Goal: Obtain resource: Obtain resource

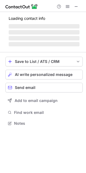
scroll to position [126, 86]
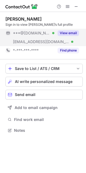
click at [71, 30] on div "View email" at bounding box center [66, 33] width 25 height 9
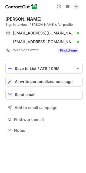
click at [77, 7] on span at bounding box center [76, 6] width 4 height 4
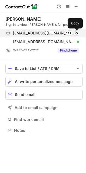
click at [75, 32] on span at bounding box center [76, 33] width 4 height 4
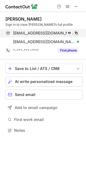
click at [75, 32] on span at bounding box center [76, 33] width 4 height 4
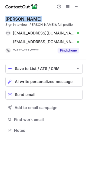
drag, startPoint x: 37, startPoint y: 19, endPoint x: 6, endPoint y: 18, distance: 30.6
click at [6, 18] on div "Angel Vaughan" at bounding box center [23, 18] width 36 height 5
copy div "Angel Vaughan"
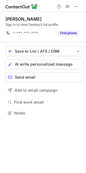
scroll to position [109, 86]
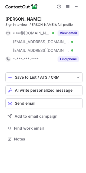
scroll to position [135, 86]
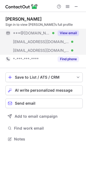
click at [66, 33] on button "View email" at bounding box center [68, 32] width 21 height 5
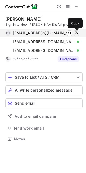
click at [77, 32] on span at bounding box center [76, 33] width 4 height 4
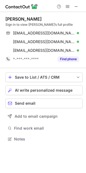
drag, startPoint x: 43, startPoint y: 17, endPoint x: 5, endPoint y: 19, distance: 38.5
click at [5, 19] on div "Lauren Richardson Sign in to view Lauren’s full profile threecolemans@gmail.com…" at bounding box center [43, 79] width 86 height 135
copy div "Lauren Richardson"
click at [5, 19] on div "Lauren Richardson Sign in to view Lauren’s full profile threecolemans@gmail.com…" at bounding box center [43, 79] width 86 height 135
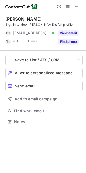
scroll to position [118, 86]
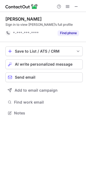
scroll to position [109, 86]
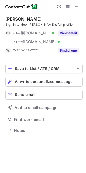
scroll to position [126, 86]
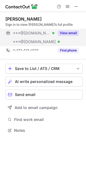
click at [70, 32] on button "View email" at bounding box center [68, 32] width 21 height 5
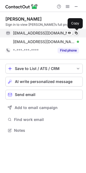
click at [76, 31] on span at bounding box center [76, 33] width 4 height 4
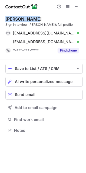
drag, startPoint x: 37, startPoint y: 17, endPoint x: 6, endPoint y: 17, distance: 31.1
click at [6, 17] on div "Evelyn Sobel" at bounding box center [43, 18] width 77 height 5
copy div "Evelyn Sobel"
click at [6, 17] on div "Evelyn Sobel" at bounding box center [23, 18] width 36 height 5
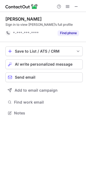
scroll to position [109, 86]
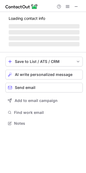
scroll to position [135, 86]
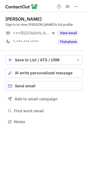
scroll to position [118, 86]
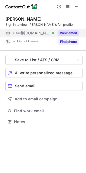
click at [70, 32] on button "View email" at bounding box center [68, 32] width 21 height 5
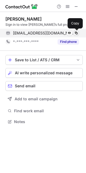
click at [77, 32] on span at bounding box center [76, 33] width 4 height 4
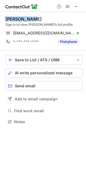
drag, startPoint x: 32, startPoint y: 19, endPoint x: 5, endPoint y: 20, distance: 26.5
click at [5, 20] on div "john walker Sign in to view john’s full profile johnwwalker63@gmail.com Verifie…" at bounding box center [43, 71] width 86 height 118
copy div "john walker"
click at [5, 20] on div "john walker Sign in to view john’s full profile johnwwalker63@gmail.com Verifie…" at bounding box center [43, 71] width 86 height 118
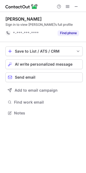
scroll to position [109, 86]
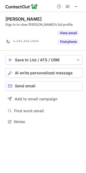
scroll to position [109, 86]
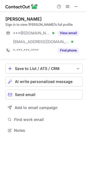
scroll to position [126, 86]
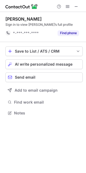
scroll to position [109, 86]
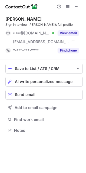
scroll to position [126, 86]
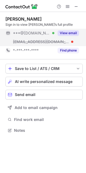
click at [66, 30] on div "View email" at bounding box center [66, 33] width 25 height 9
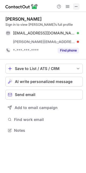
click at [78, 8] on span at bounding box center [76, 6] width 4 height 4
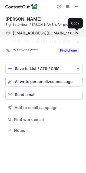
click at [78, 31] on button at bounding box center [76, 32] width 5 height 5
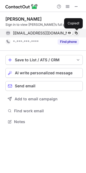
scroll to position [118, 86]
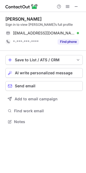
drag, startPoint x: 41, startPoint y: 18, endPoint x: 5, endPoint y: 18, distance: 36.0
click at [5, 18] on div "Elizabeth Chiza Sign in to view Elizabeth’s full profile elizabethchiza@gmail.c…" at bounding box center [43, 71] width 86 height 118
copy div "Elizabeth Chiza"
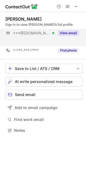
scroll to position [118, 86]
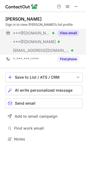
scroll to position [135, 86]
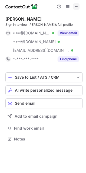
click at [76, 6] on span at bounding box center [76, 6] width 4 height 4
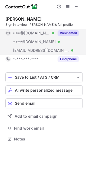
click at [70, 31] on button "View email" at bounding box center [68, 32] width 21 height 5
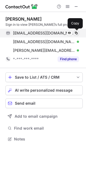
click at [78, 31] on button at bounding box center [76, 32] width 5 height 5
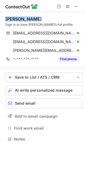
drag, startPoint x: 35, startPoint y: 17, endPoint x: 4, endPoint y: 19, distance: 31.4
click at [4, 19] on div "Ankita Patel Sign in to view Ankita’s full profile ankitap3@gmail.com Verified …" at bounding box center [43, 79] width 86 height 135
copy div "Ankita Patel"
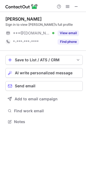
scroll to position [118, 86]
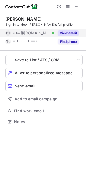
click at [70, 31] on button "View email" at bounding box center [68, 32] width 21 height 5
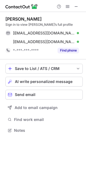
scroll to position [126, 86]
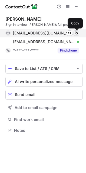
click at [74, 31] on span at bounding box center [76, 33] width 4 height 4
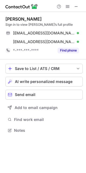
drag, startPoint x: 50, startPoint y: 17, endPoint x: 6, endPoint y: 17, distance: 43.8
click at [6, 17] on div "[PERSON_NAME]" at bounding box center [43, 18] width 77 height 5
copy div "[PERSON_NAME]"
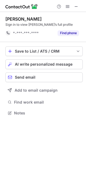
scroll to position [109, 86]
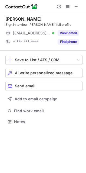
scroll to position [118, 86]
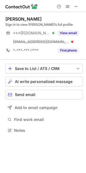
scroll to position [126, 86]
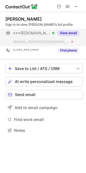
click at [68, 31] on button "View email" at bounding box center [68, 32] width 21 height 5
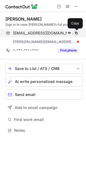
click at [75, 31] on span at bounding box center [76, 33] width 4 height 4
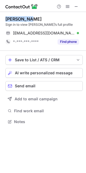
scroll to position [118, 86]
drag, startPoint x: 29, startPoint y: 21, endPoint x: 5, endPoint y: 19, distance: 25.0
click at [5, 19] on div "Barbara W. Sign in to view Barbara’s full profile barbhwynn@gmail.com Verified …" at bounding box center [43, 71] width 86 height 118
copy div "Barbara W."
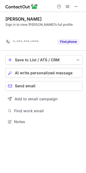
scroll to position [109, 86]
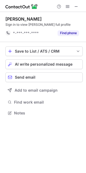
scroll to position [109, 86]
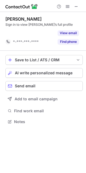
scroll to position [109, 86]
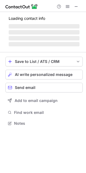
scroll to position [126, 86]
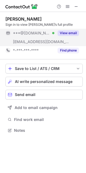
click at [72, 32] on button "View email" at bounding box center [68, 32] width 21 height 5
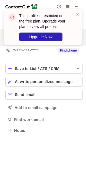
click at [79, 13] on span at bounding box center [77, 13] width 4 height 5
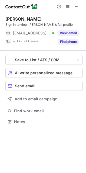
scroll to position [118, 86]
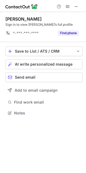
scroll to position [109, 86]
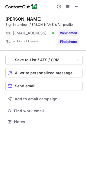
scroll to position [118, 86]
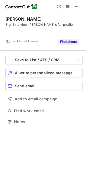
scroll to position [109, 86]
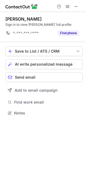
scroll to position [109, 86]
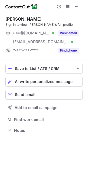
scroll to position [126, 86]
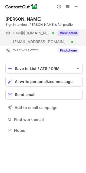
click at [70, 34] on button "View email" at bounding box center [68, 32] width 21 height 5
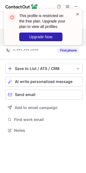
click at [78, 13] on span at bounding box center [77, 13] width 4 height 5
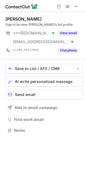
scroll to position [126, 86]
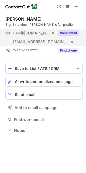
click at [72, 33] on button "View email" at bounding box center [68, 32] width 21 height 5
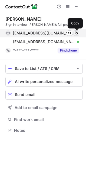
click at [77, 32] on span at bounding box center [76, 33] width 4 height 4
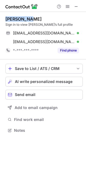
drag, startPoint x: 32, startPoint y: 17, endPoint x: 7, endPoint y: 16, distance: 25.2
click at [7, 16] on div "[PERSON_NAME]" at bounding box center [43, 18] width 77 height 5
copy div "[PERSON_NAME]"
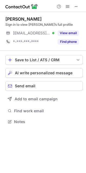
scroll to position [118, 86]
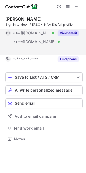
scroll to position [126, 86]
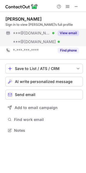
click at [75, 32] on button "View email" at bounding box center [68, 32] width 21 height 5
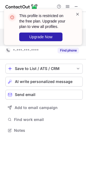
click at [78, 14] on span at bounding box center [77, 13] width 4 height 5
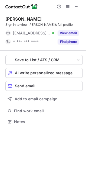
scroll to position [118, 86]
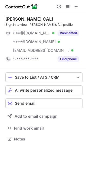
scroll to position [135, 86]
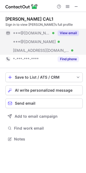
click at [67, 32] on button "View email" at bounding box center [68, 32] width 21 height 5
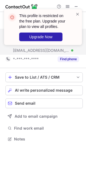
click at [75, 14] on div "This profile is restricted on the free plan. Upgrade your plan to view all prof…" at bounding box center [40, 26] width 69 height 31
